Goal: Task Accomplishment & Management: Manage account settings

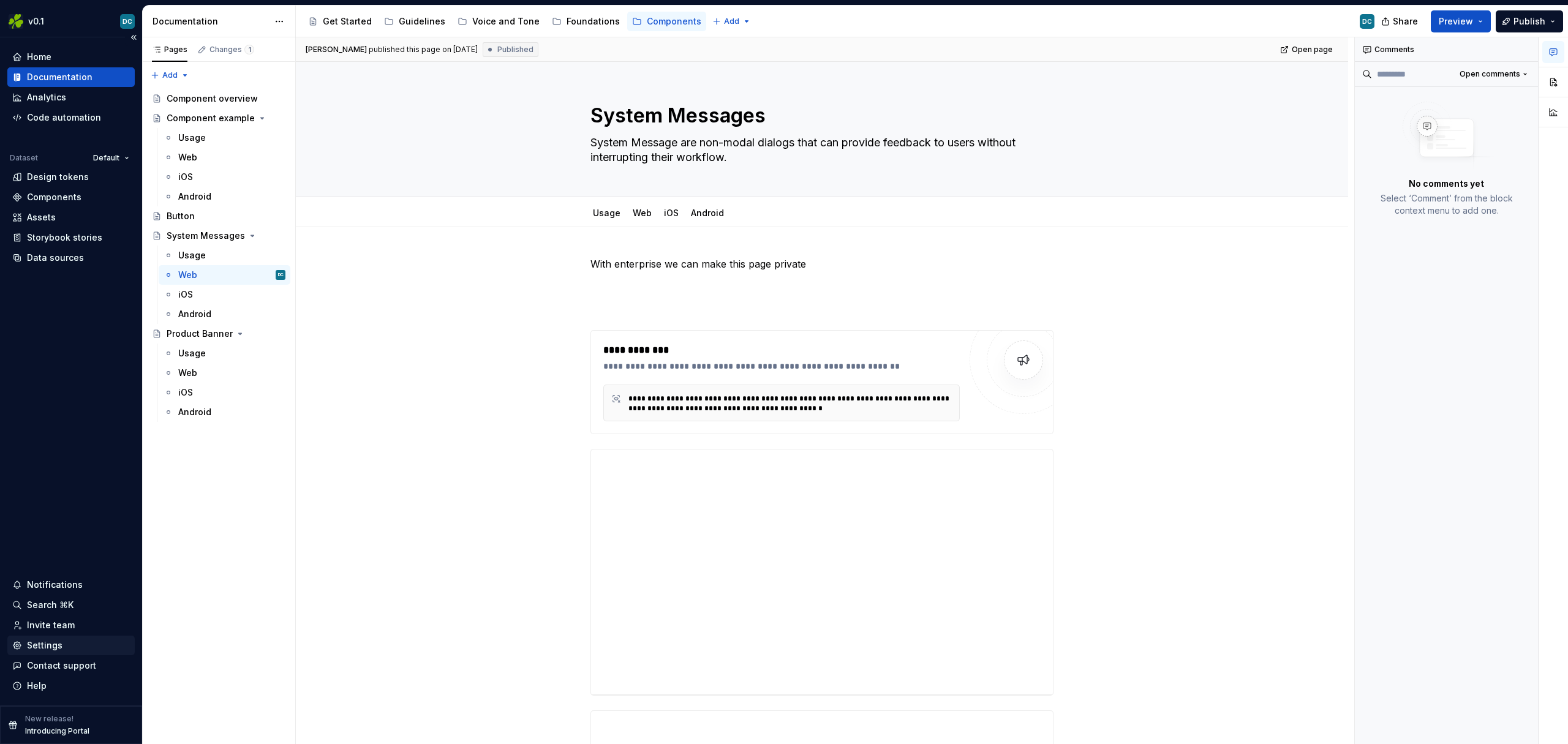
type textarea "*"
click at [40, 644] on div "Settings" at bounding box center [44, 645] width 35 height 12
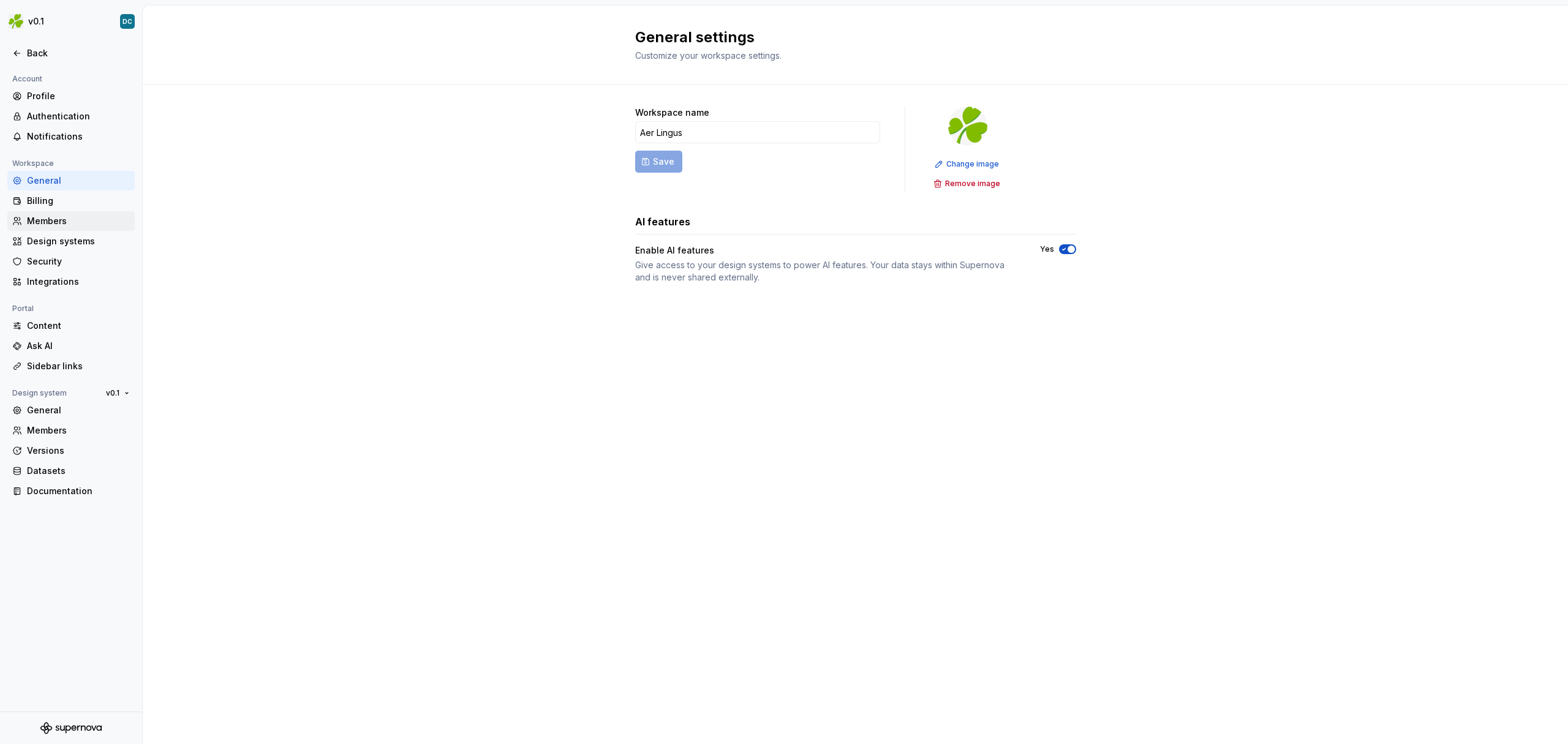
click at [49, 220] on div "Members" at bounding box center [78, 221] width 103 height 12
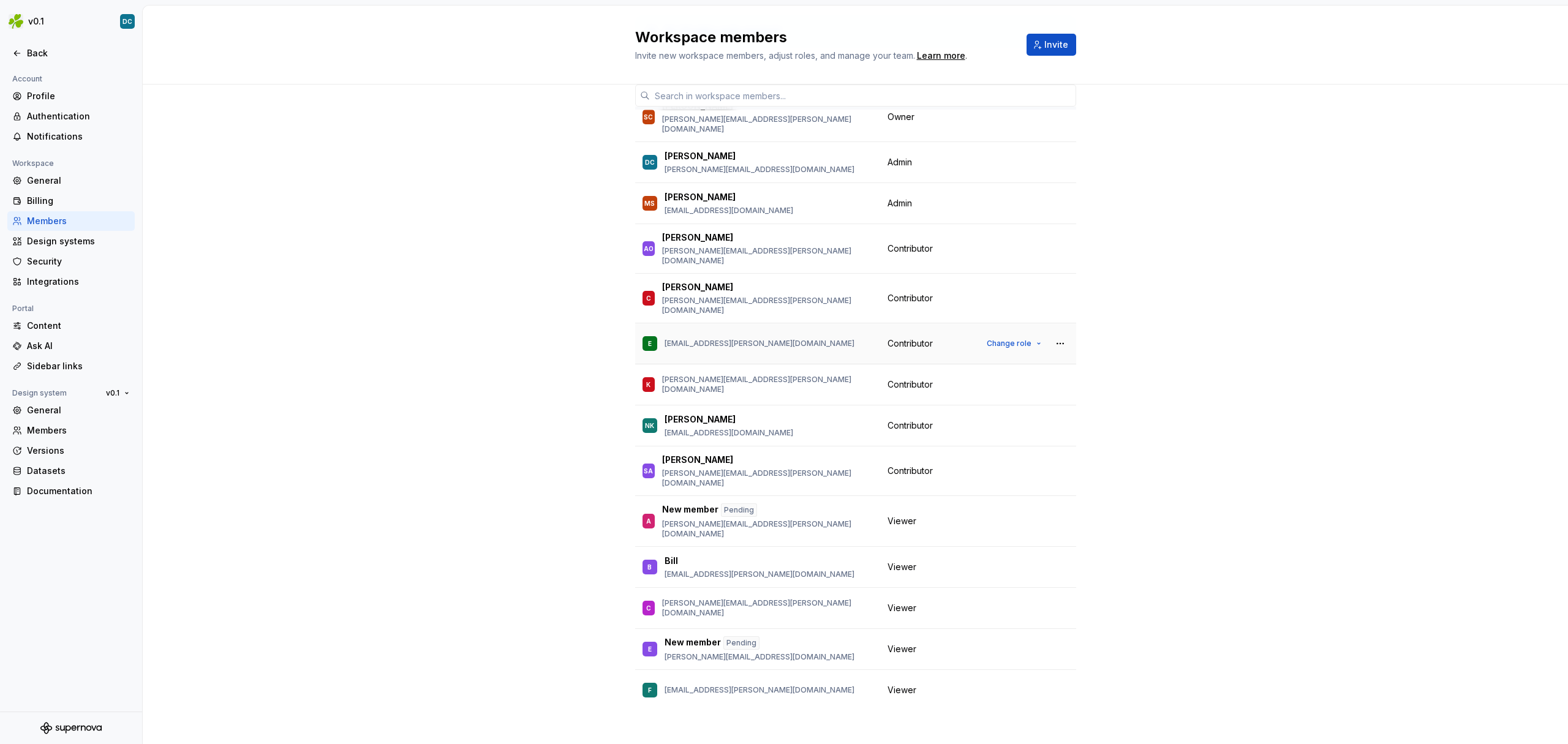
scroll to position [53, 0]
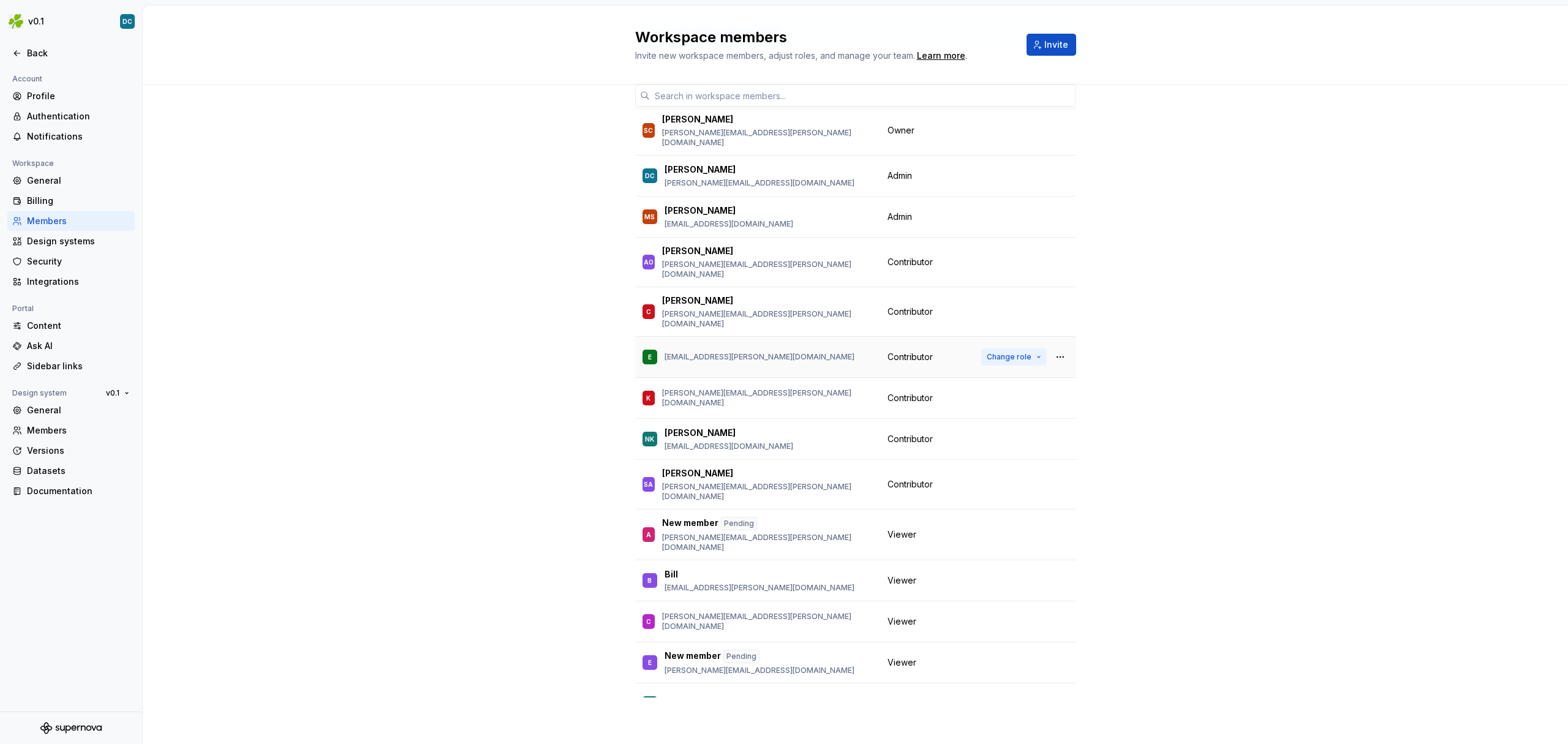
click at [1021, 349] on button "Change role" at bounding box center [1014, 357] width 66 height 17
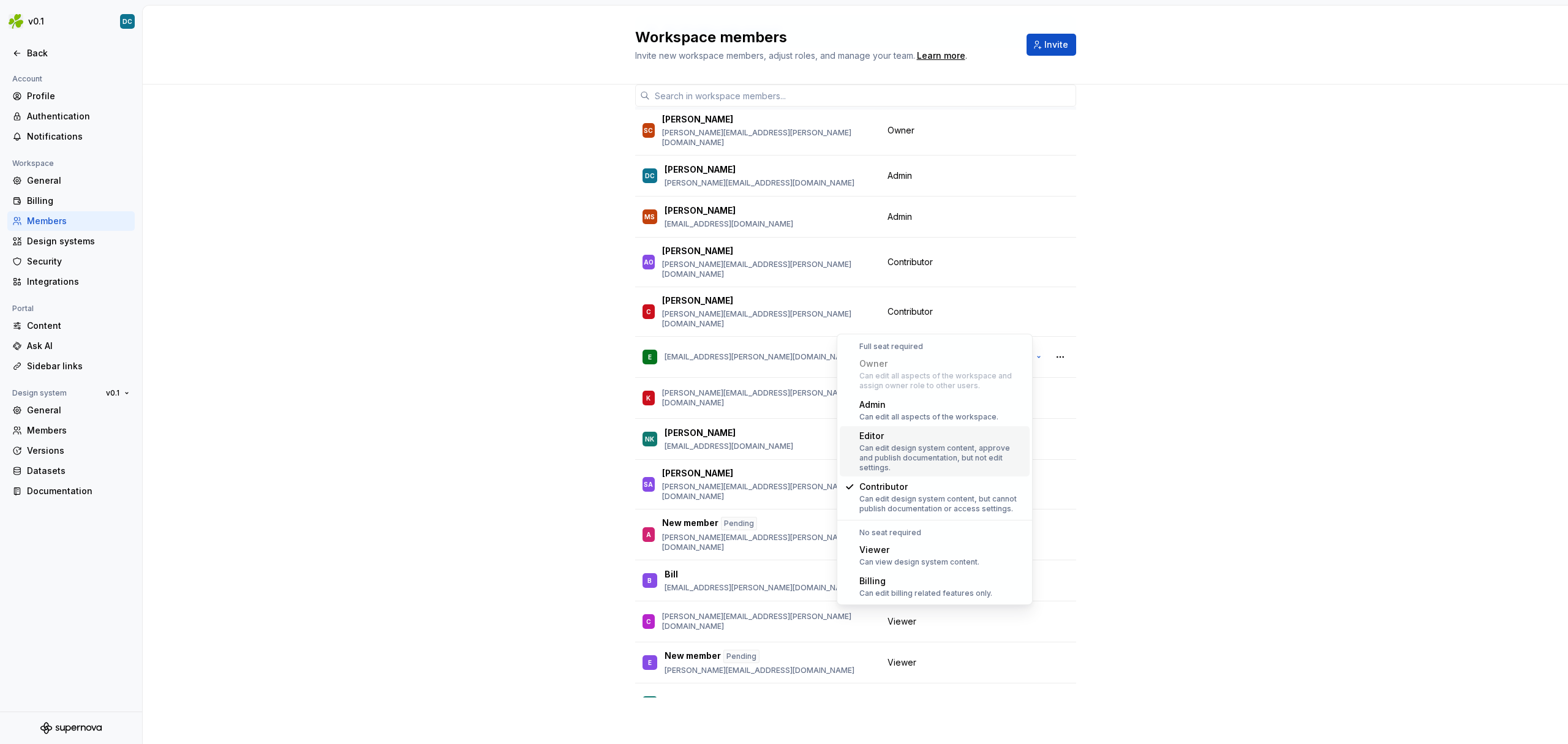
click at [905, 447] on div "Can edit design system content, approve and publish documentation, but not edit…" at bounding box center [941, 457] width 165 height 30
